Goal: Information Seeking & Learning: Learn about a topic

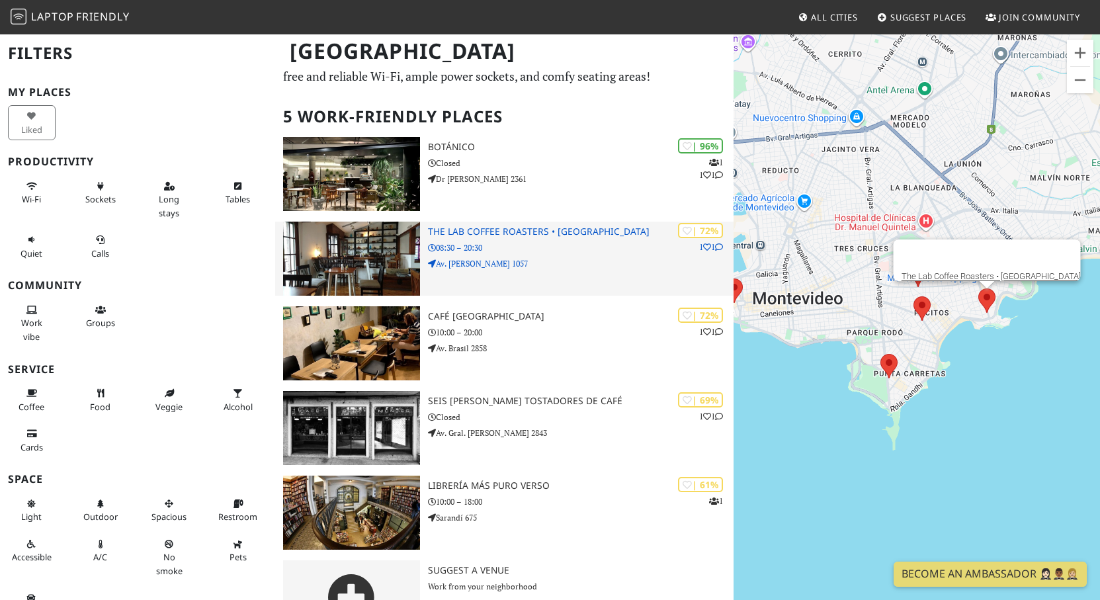
scroll to position [86, 0]
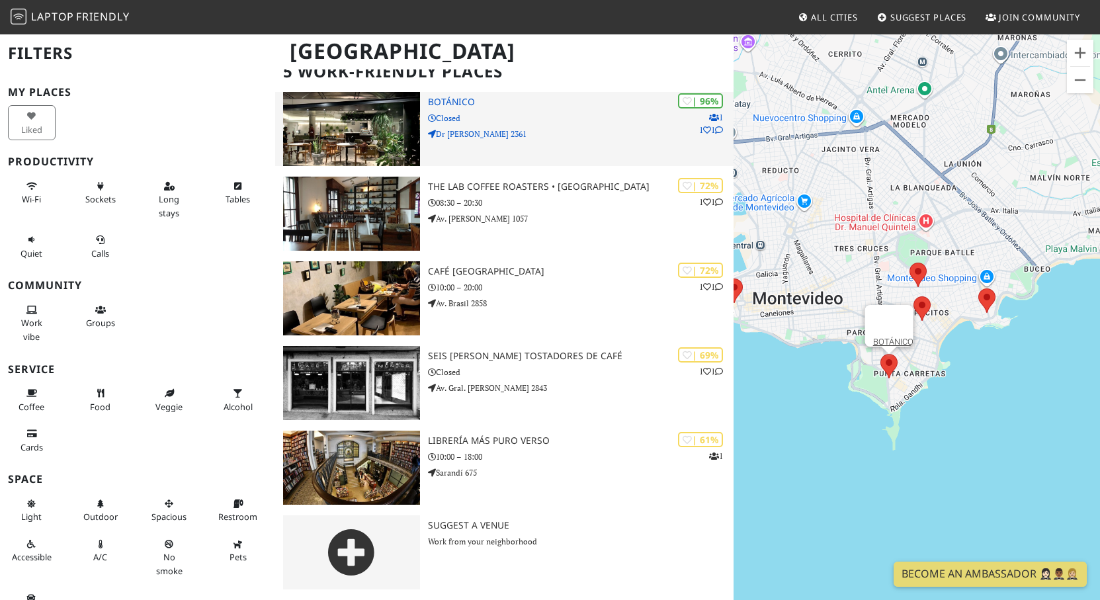
click at [569, 102] on h3 "BOTÁNICO" at bounding box center [581, 102] width 306 height 11
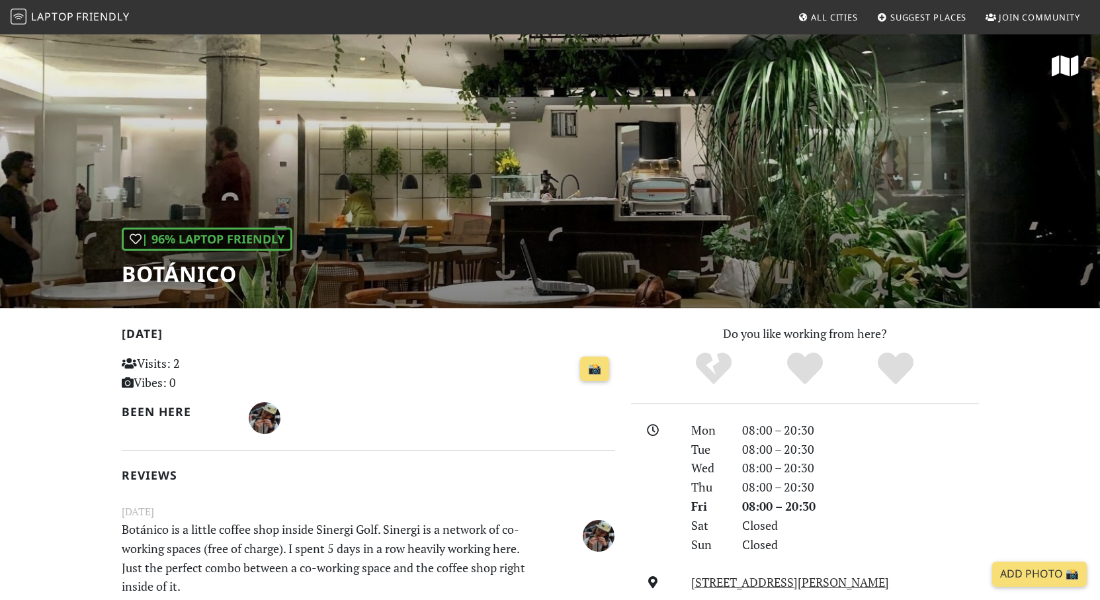
click at [105, 13] on span "Friendly" at bounding box center [102, 16] width 53 height 15
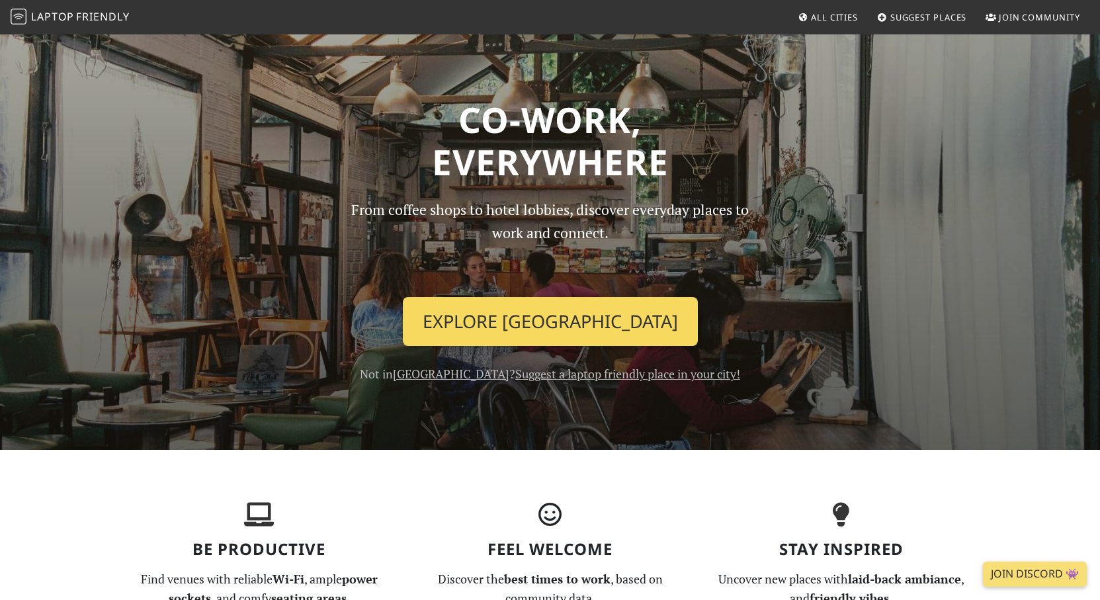
click at [580, 316] on link "Explore Montevideo" at bounding box center [550, 321] width 295 height 49
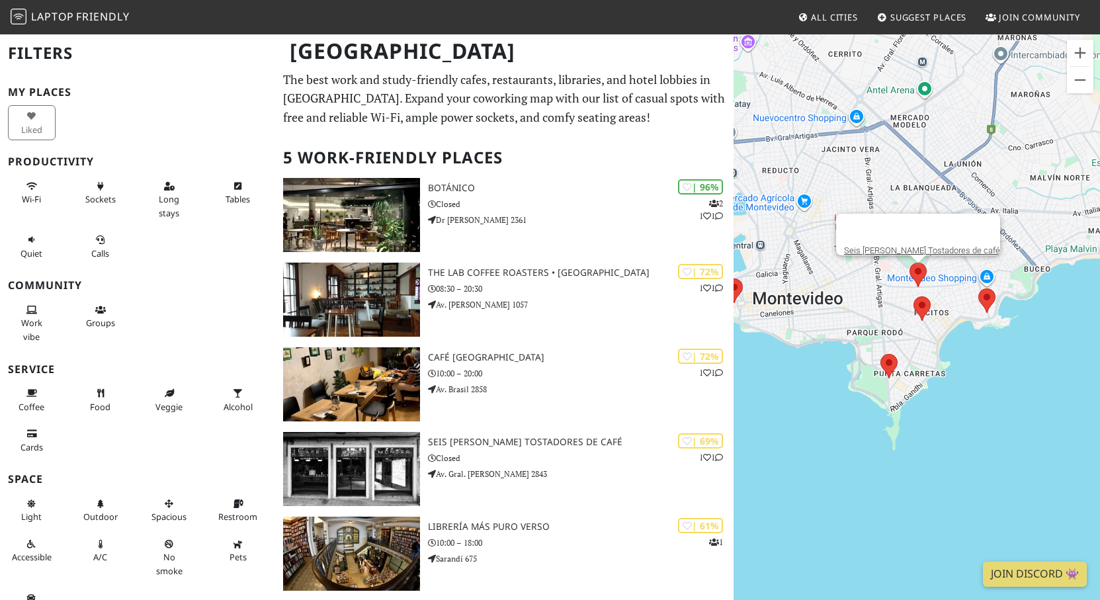
click at [909, 263] on area at bounding box center [909, 263] width 0 height 0
click at [922, 245] on link "Seis [PERSON_NAME] Tostadores de café" at bounding box center [922, 250] width 156 height 10
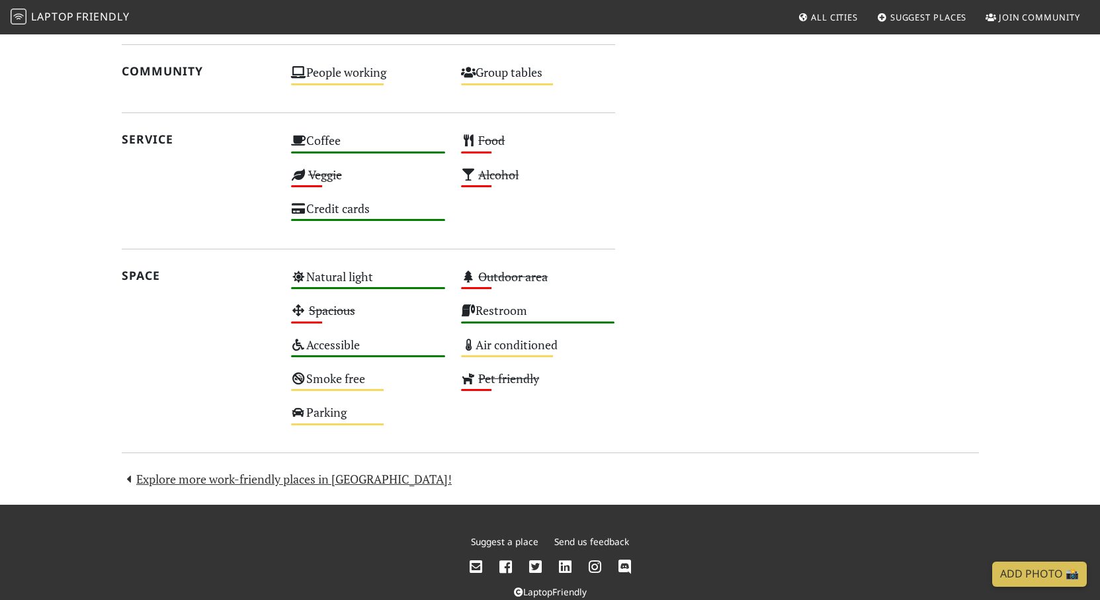
scroll to position [825, 0]
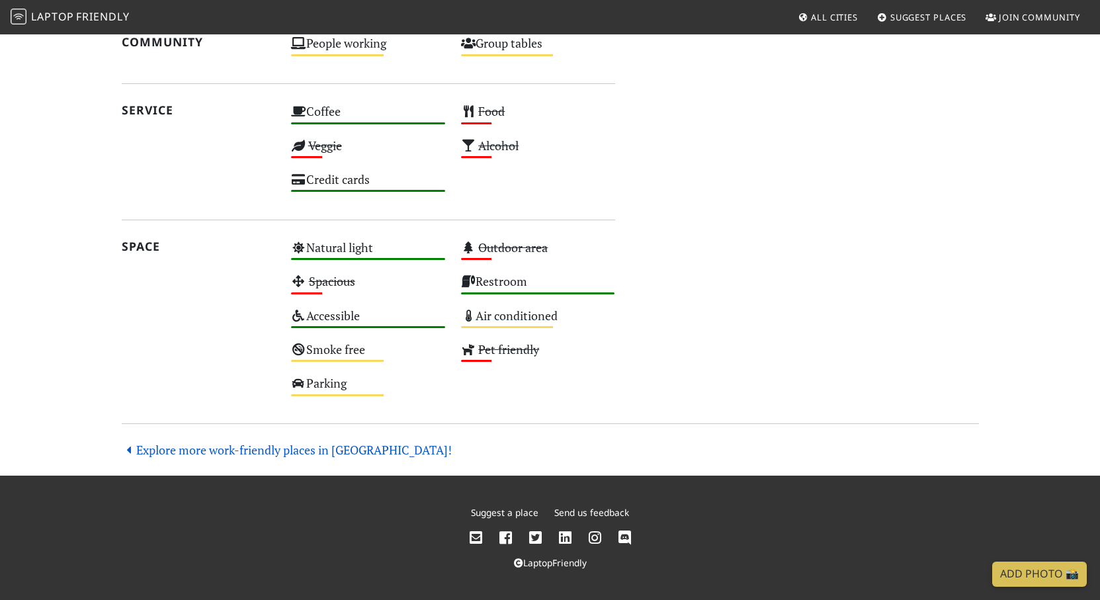
click at [354, 454] on link "Explore more work-friendly places in Montevideo!" at bounding box center [287, 450] width 331 height 16
click at [355, 452] on link "Explore more work-friendly places in Montevideo!" at bounding box center [287, 450] width 331 height 16
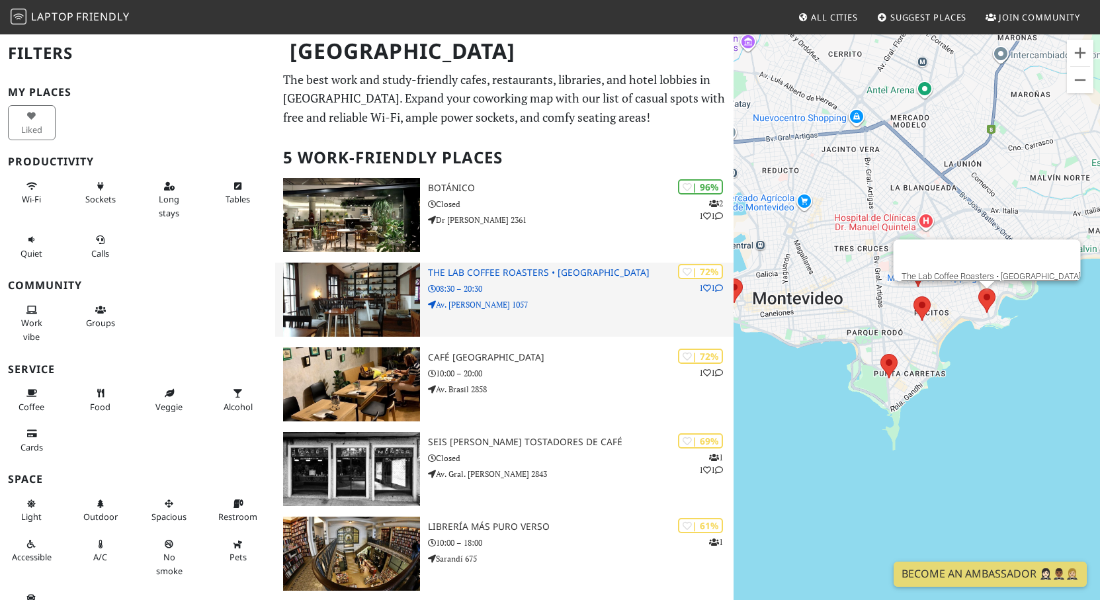
click at [595, 276] on h3 "The Lab Coffee Roasters • [GEOGRAPHIC_DATA]" at bounding box center [581, 272] width 306 height 11
